Goal: Complete application form: Complete application form

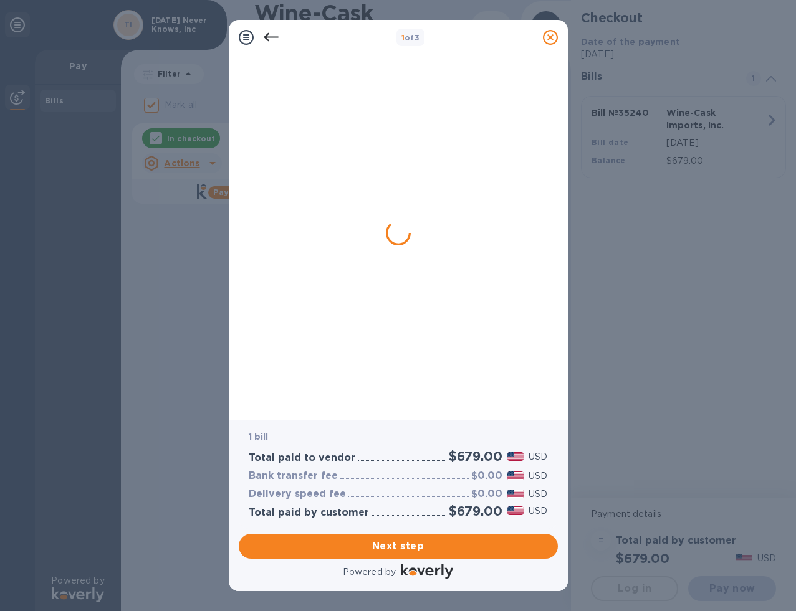
checkbox input "false"
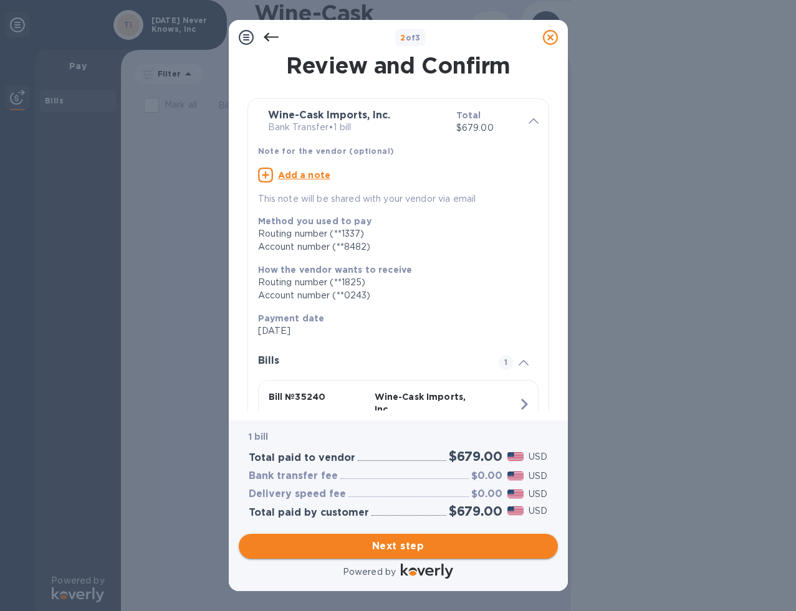
click at [405, 545] on span "Next step" at bounding box center [398, 546] width 299 height 15
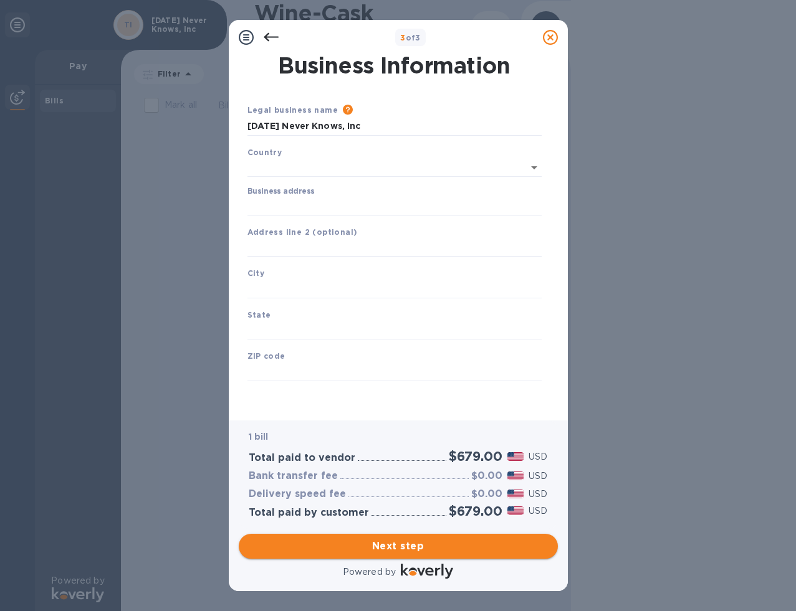
type input "[GEOGRAPHIC_DATA]"
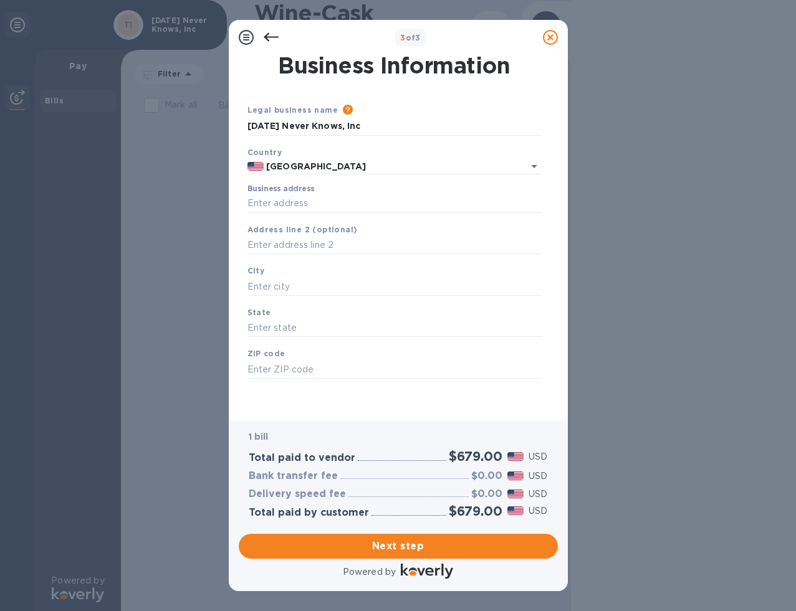
click at [368, 194] on div "Business address" at bounding box center [394, 199] width 294 height 29
click at [360, 204] on input "Business address" at bounding box center [394, 203] width 294 height 19
type input "[STREET_ADDRESS]"
click at [319, 286] on input "text" at bounding box center [394, 286] width 294 height 19
type input "[PERSON_NAME]"
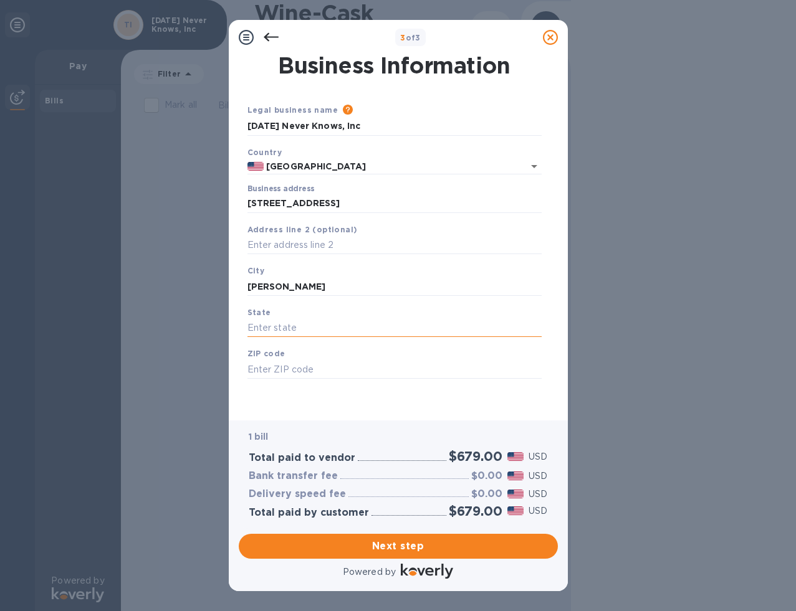
click at [304, 327] on input "text" at bounding box center [394, 328] width 294 height 19
type input "MA"
type input "01754"
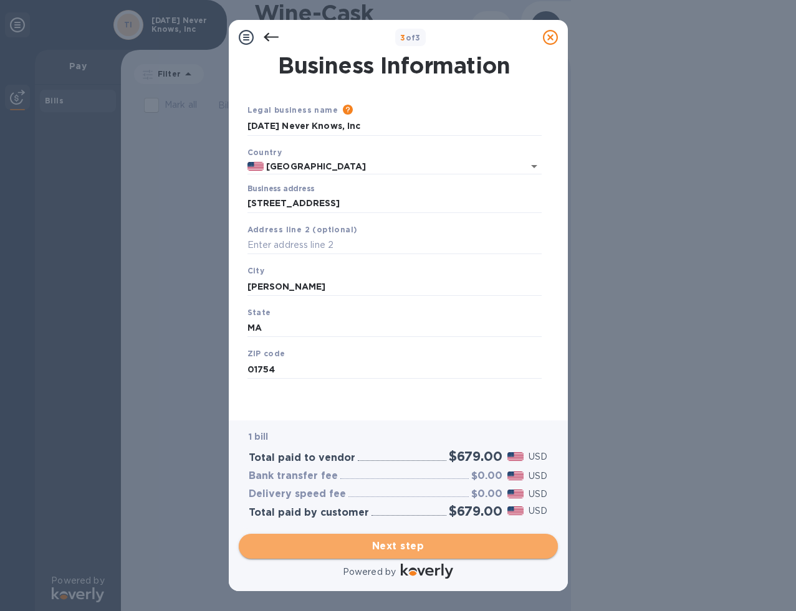
click at [350, 555] on button "Next step" at bounding box center [398, 546] width 319 height 25
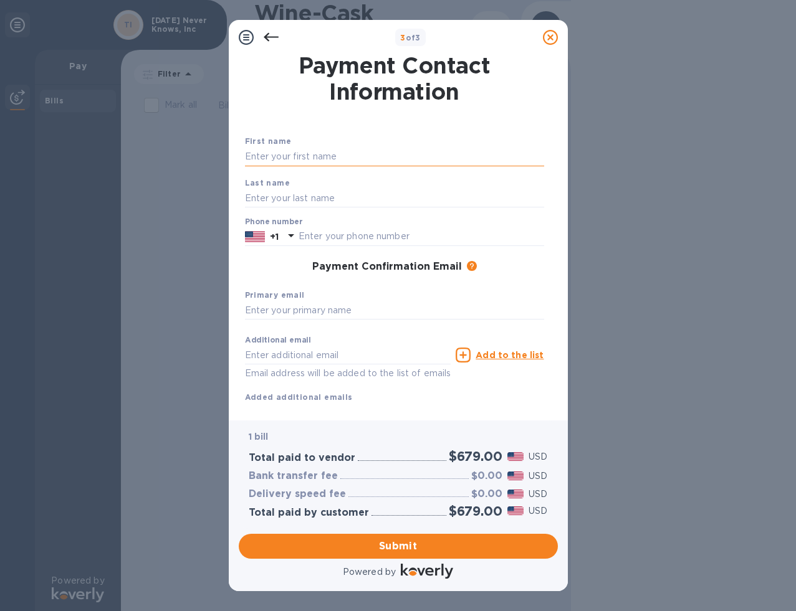
click at [358, 156] on input "text" at bounding box center [394, 157] width 299 height 19
type input "[PERSON_NAME]"
type input "Phypers"
click at [328, 235] on input "text" at bounding box center [422, 237] width 246 height 19
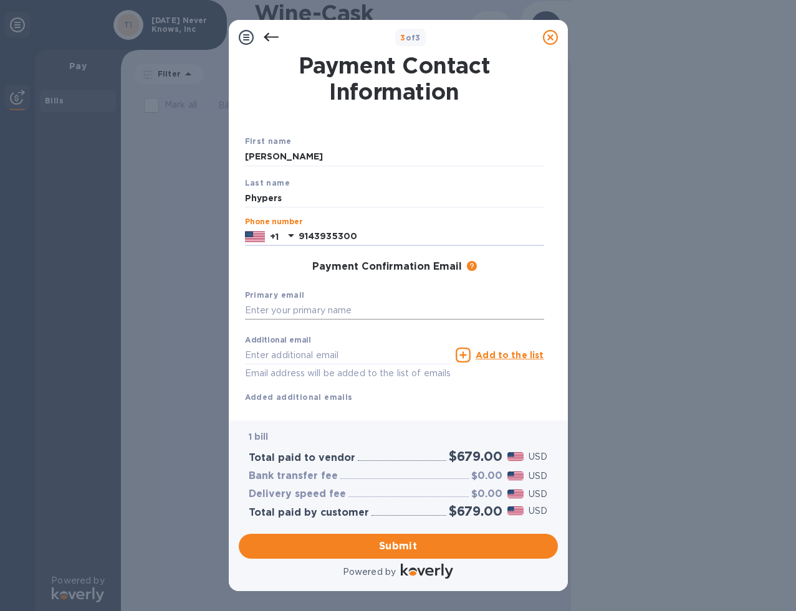
type input "9143935300"
click at [302, 316] on input "text" at bounding box center [394, 311] width 299 height 19
type input "[EMAIL_ADDRESS][DOMAIN_NAME]"
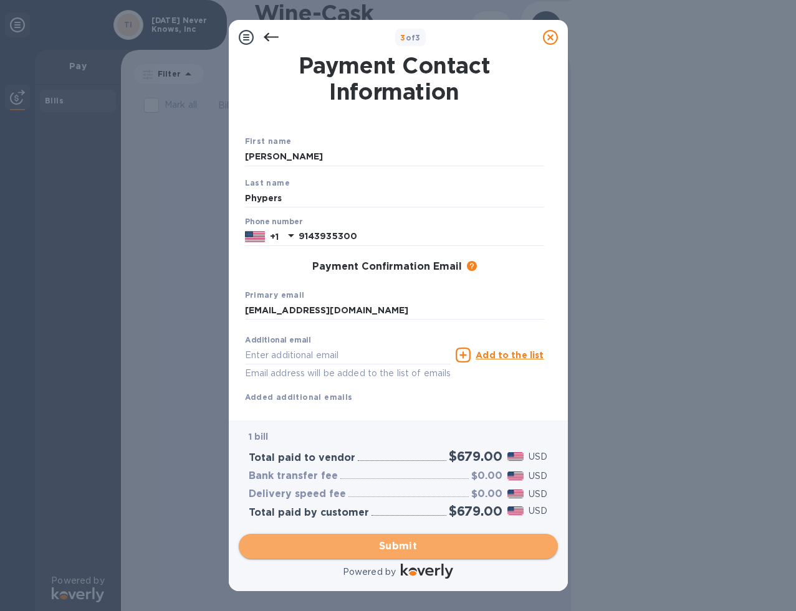
click at [345, 545] on span "Submit" at bounding box center [398, 546] width 299 height 15
